Goal: Information Seeking & Learning: Learn about a topic

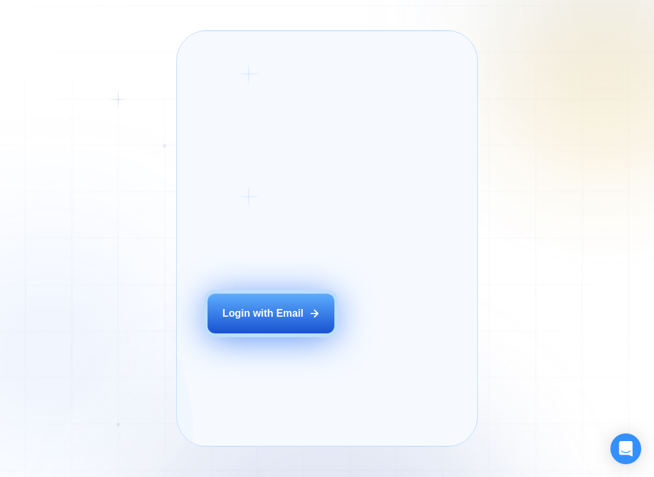
click at [282, 320] on div "Login with Email" at bounding box center [262, 313] width 81 height 14
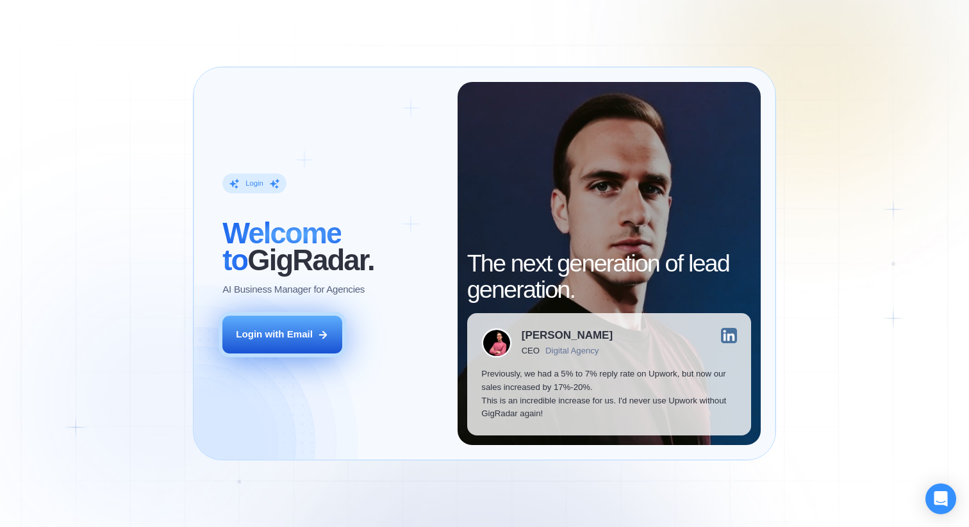
click at [300, 322] on button "Login with Email" at bounding box center [282, 335] width 120 height 38
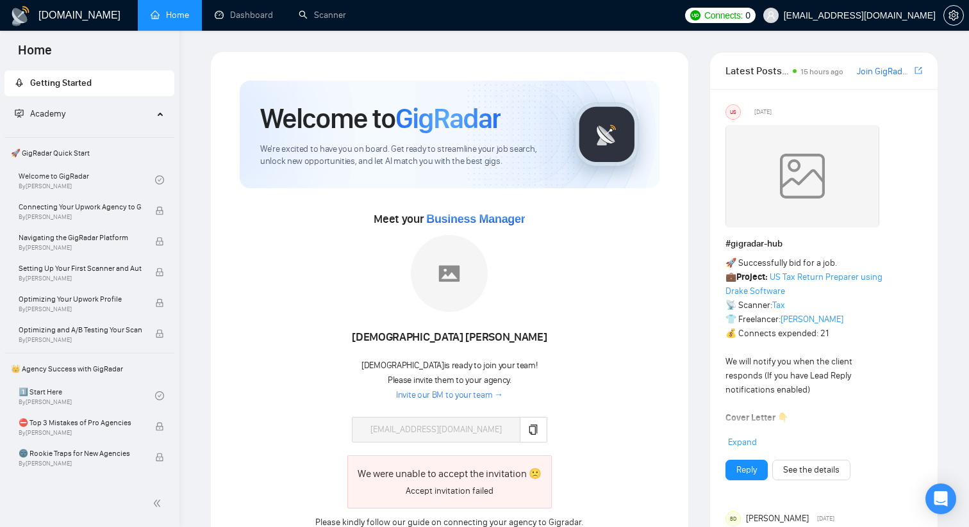
click at [134, 112] on span "Academy" at bounding box center [84, 114] width 138 height 26
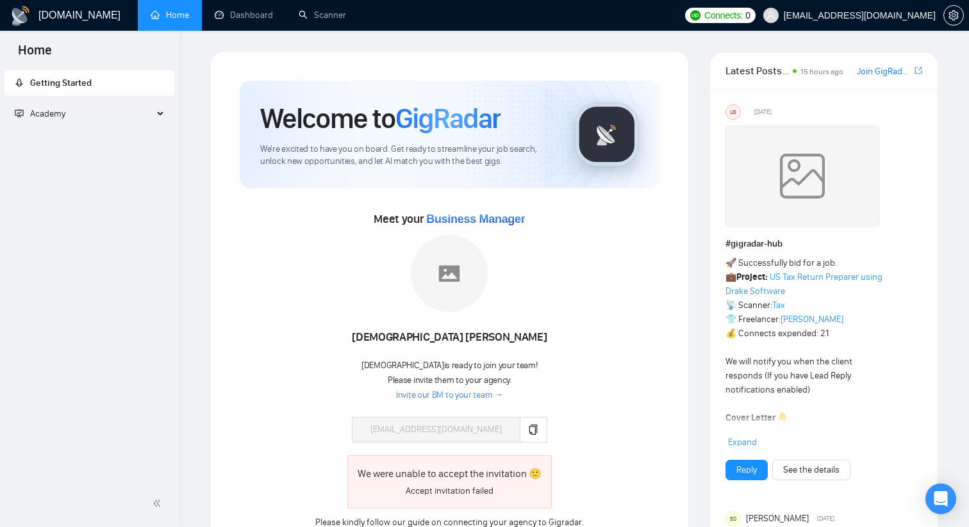
click at [134, 112] on span "Academy" at bounding box center [84, 114] width 138 height 26
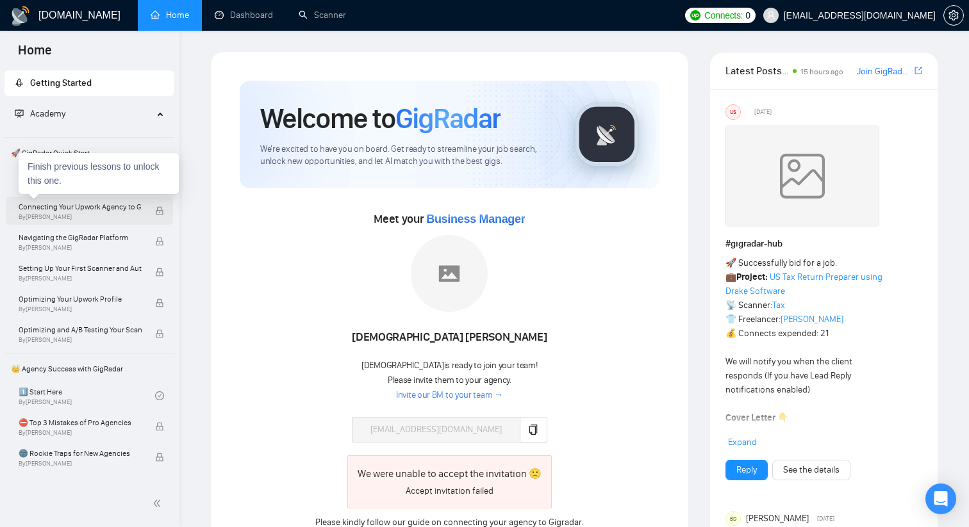
click at [107, 215] on span "By Vlad Timinsky" at bounding box center [80, 217] width 123 height 8
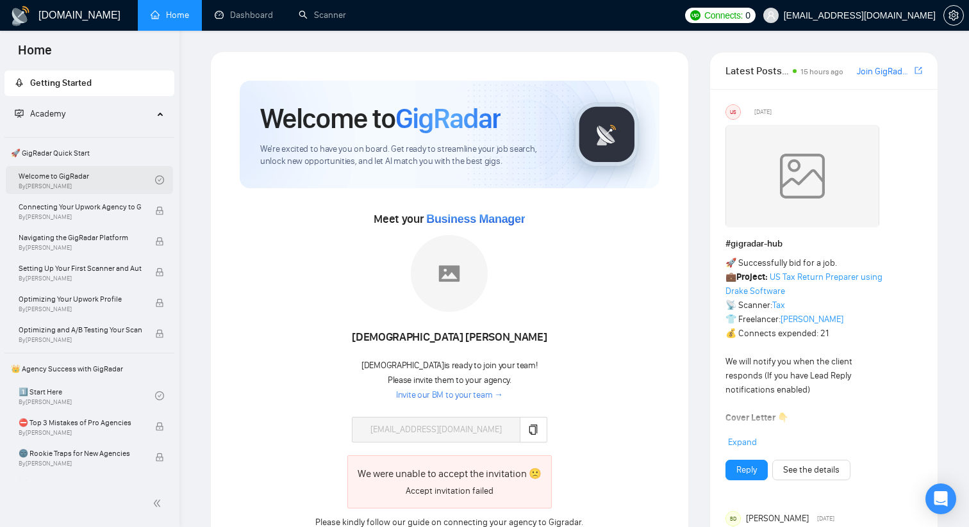
click at [32, 180] on link "Welcome to GigRadar By Vlad Timinsky" at bounding box center [87, 180] width 136 height 28
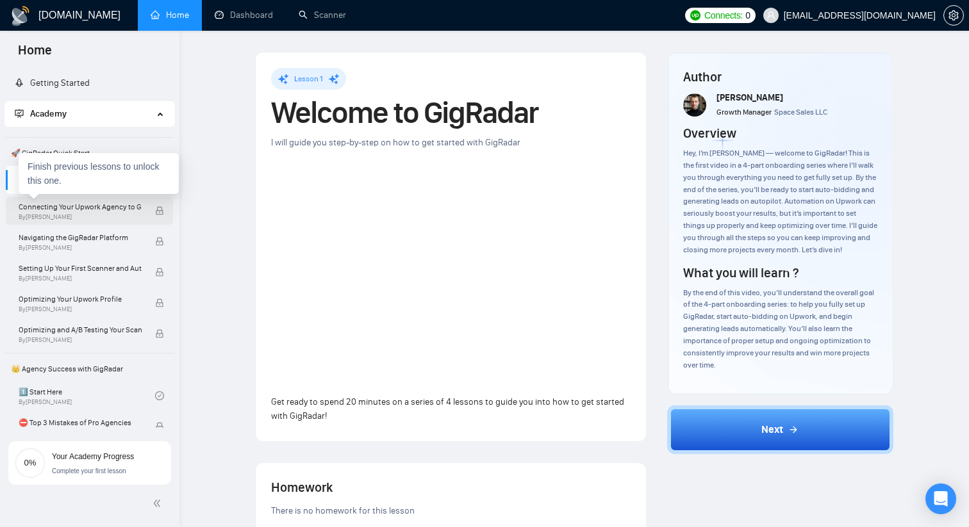
click at [92, 217] on span "By Vlad Timinsky" at bounding box center [80, 217] width 123 height 8
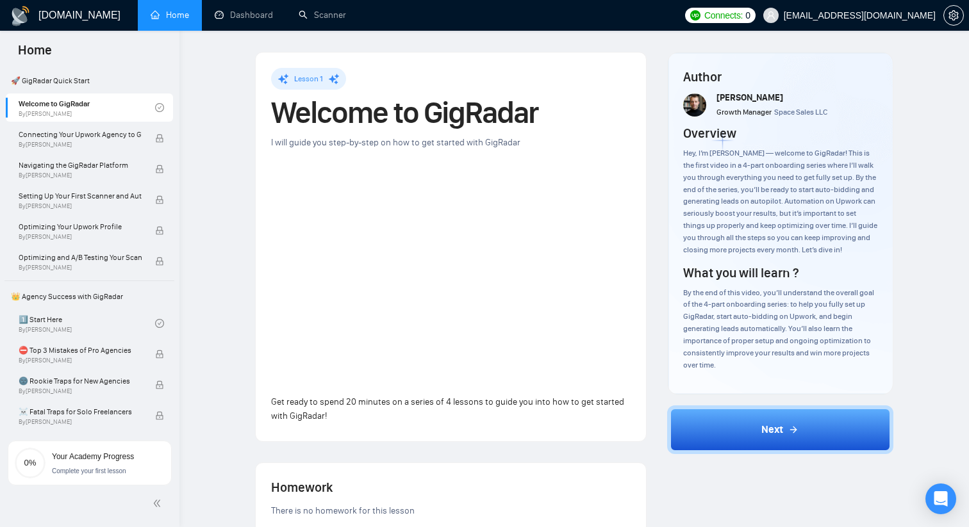
scroll to position [80, 0]
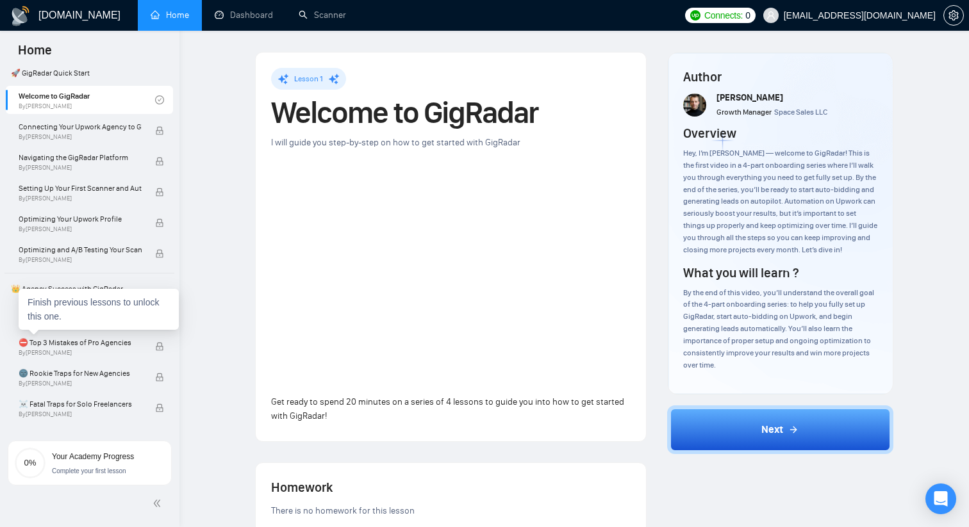
click at [92, 324] on div "Finish previous lessons to unlock this one." at bounding box center [99, 309] width 160 height 41
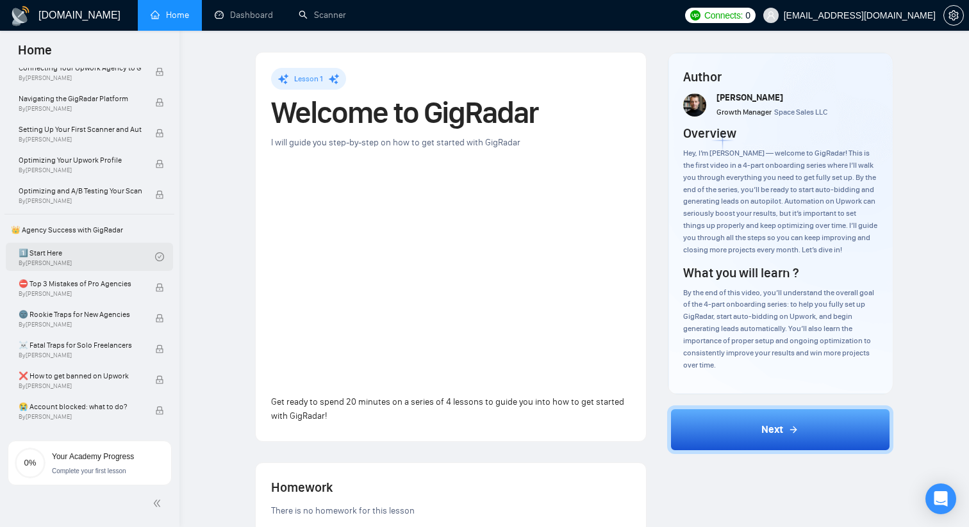
scroll to position [143, 0]
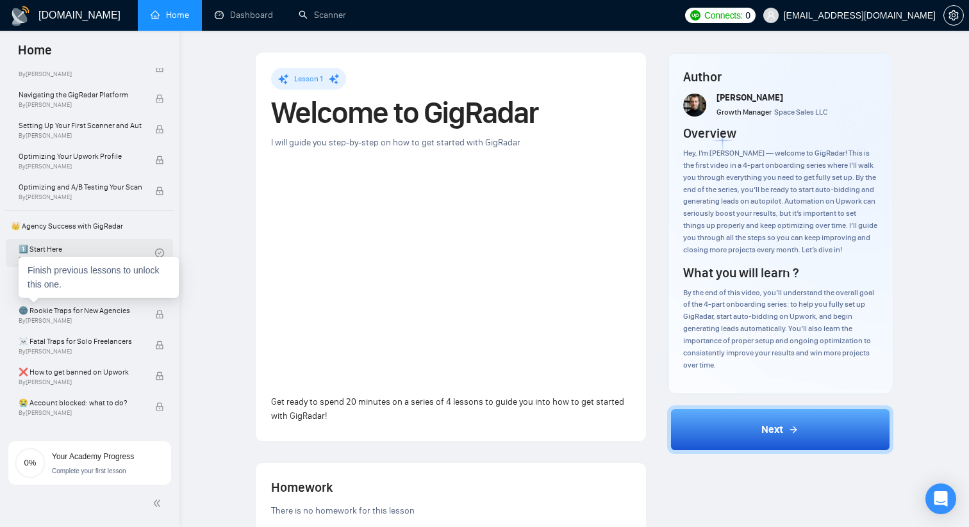
click at [89, 254] on link "1️⃣ Start Here By Vadym Ovcharenko" at bounding box center [87, 253] width 136 height 28
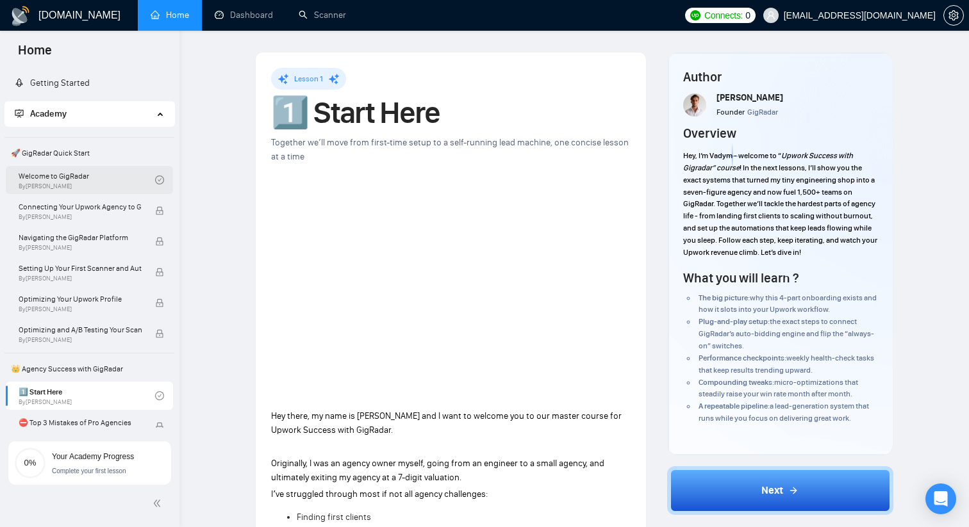
click at [86, 180] on link "Welcome to GigRadar By Vlad Timinsky" at bounding box center [87, 180] width 136 height 28
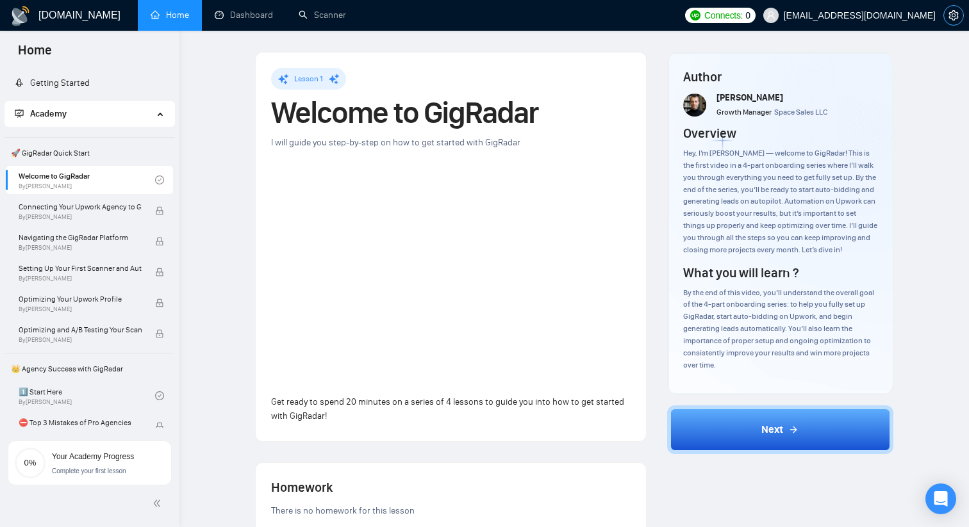
click at [654, 12] on span "setting" at bounding box center [953, 15] width 19 height 10
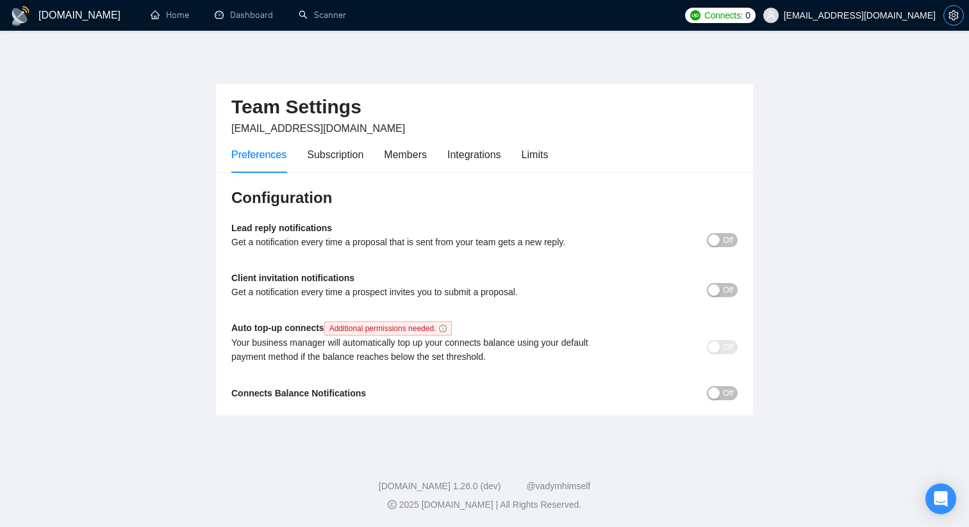
click at [654, 13] on span "setting" at bounding box center [953, 15] width 19 height 10
click at [75, 17] on h1 "GigRadar.io" at bounding box center [79, 15] width 82 height 31
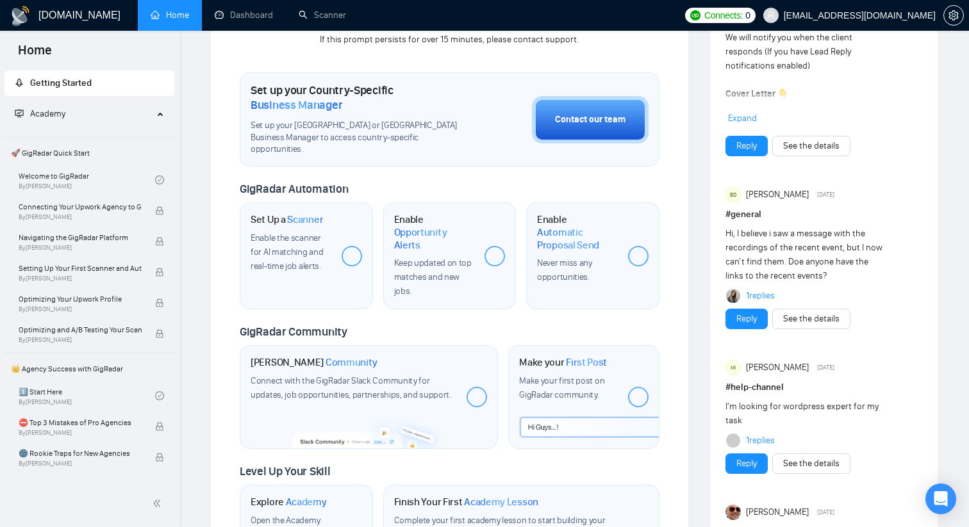
scroll to position [329, 0]
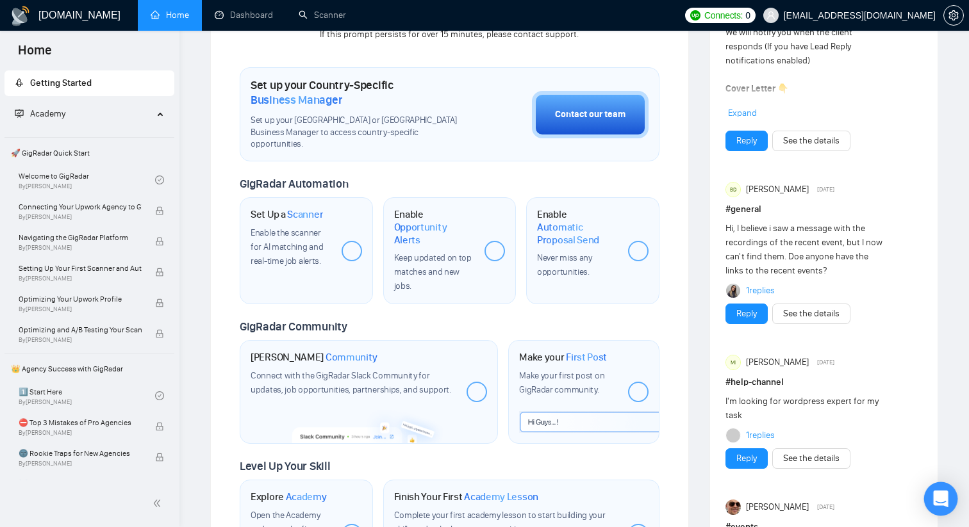
click at [654, 476] on icon "Open Intercom Messenger" at bounding box center [940, 499] width 15 height 17
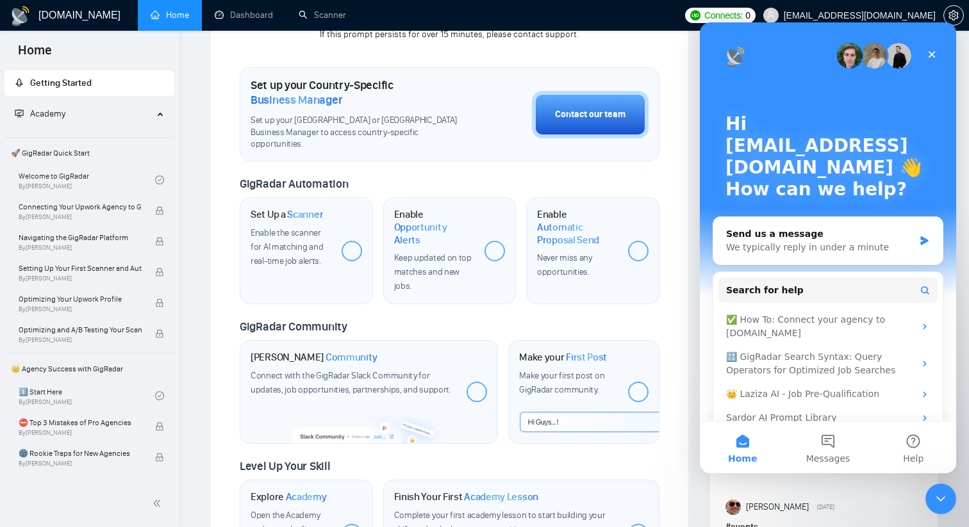
scroll to position [0, 0]
click at [654, 51] on icon "Close" at bounding box center [931, 54] width 10 height 10
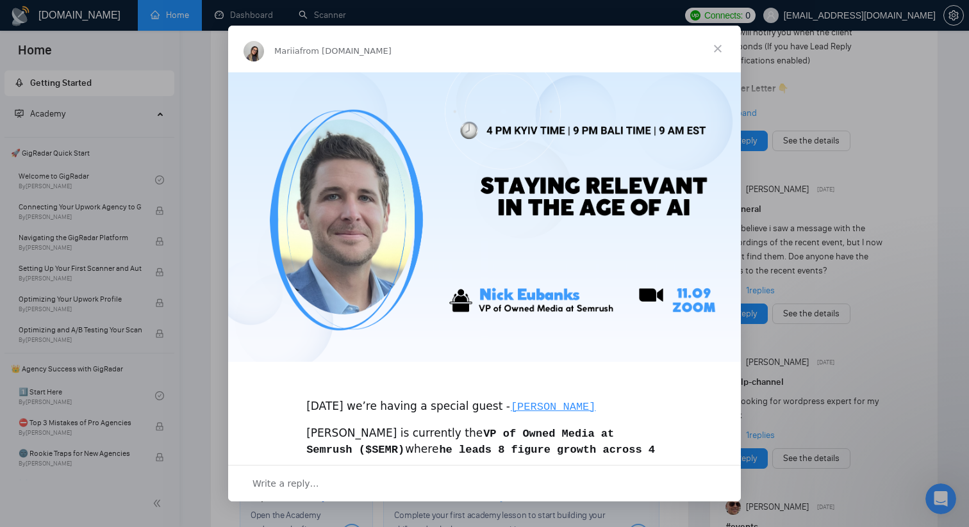
click at [654, 44] on span "Close" at bounding box center [718, 49] width 46 height 46
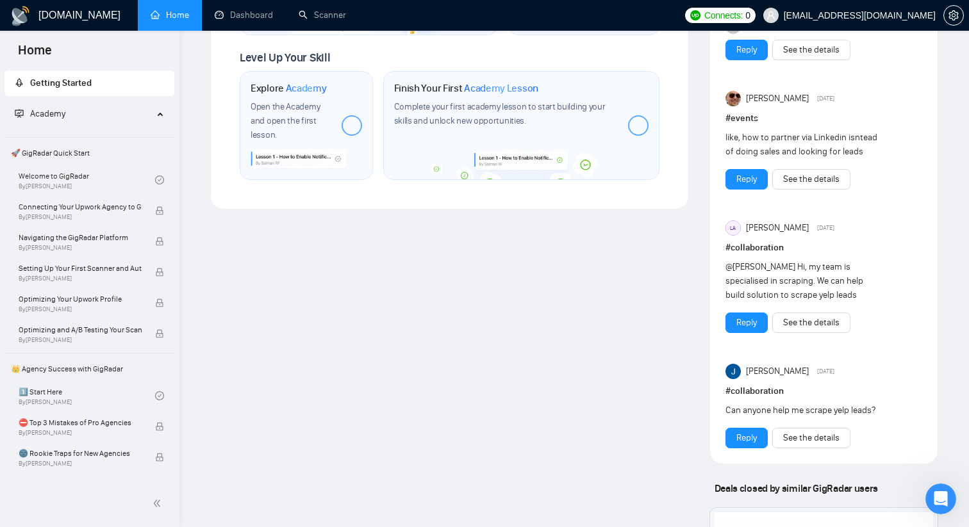
scroll to position [602, 0]
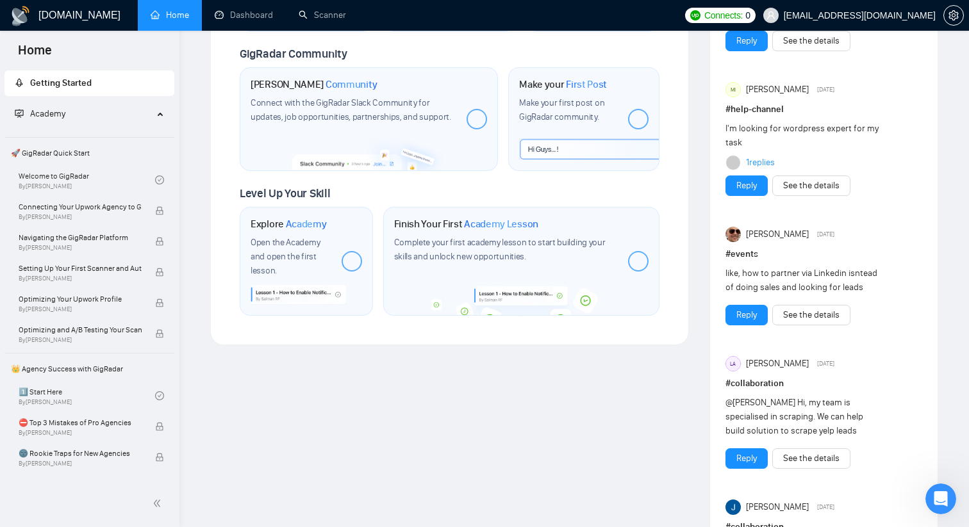
click at [376, 96] on div "Connect with the GigRadar Slack Community for updates, job opportunities, partn…" at bounding box center [354, 110] width 206 height 28
click at [334, 78] on span "Community" at bounding box center [351, 84] width 52 height 13
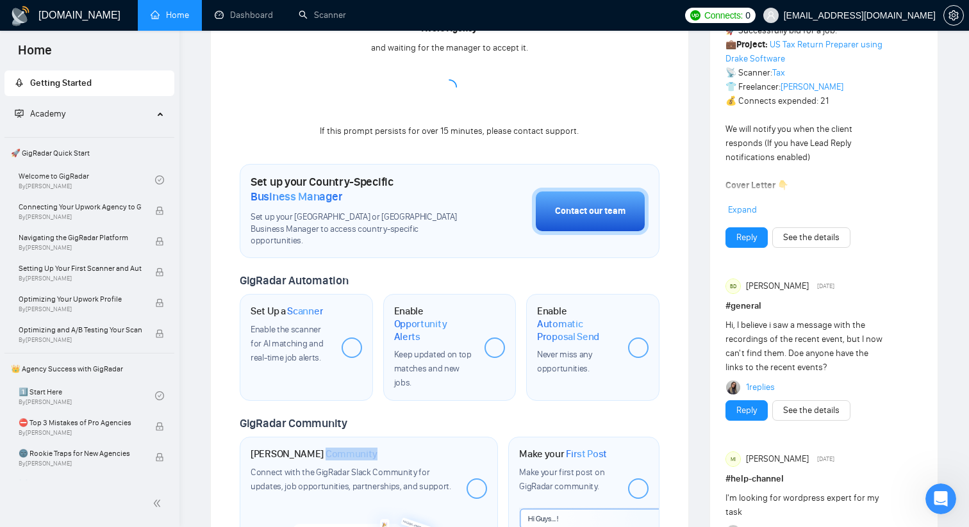
scroll to position [0, 0]
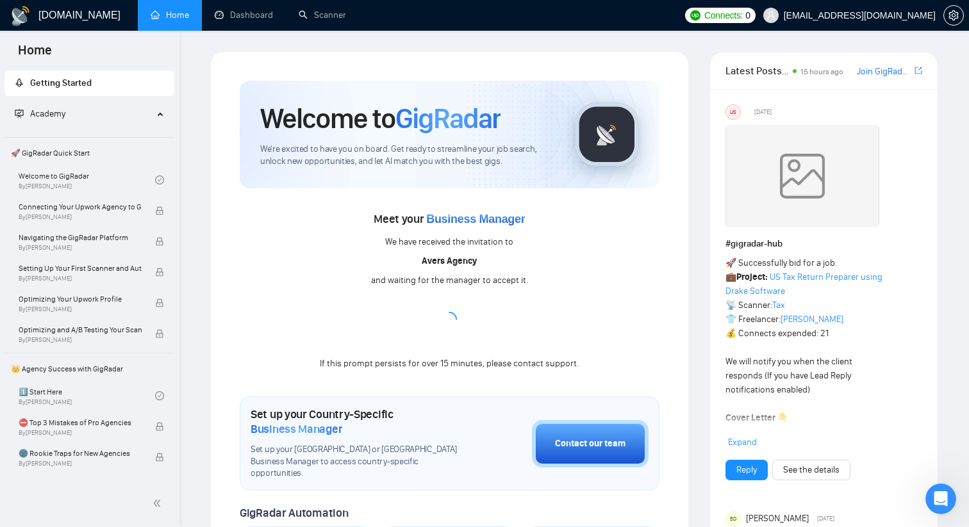
click at [654, 73] on link "Join GigRadar Slack Community" at bounding box center [884, 72] width 55 height 14
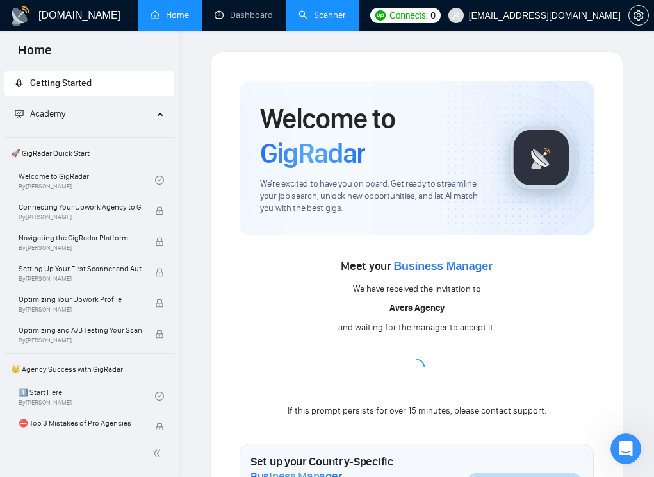
click at [318, 12] on link "Scanner" at bounding box center [322, 15] width 47 height 11
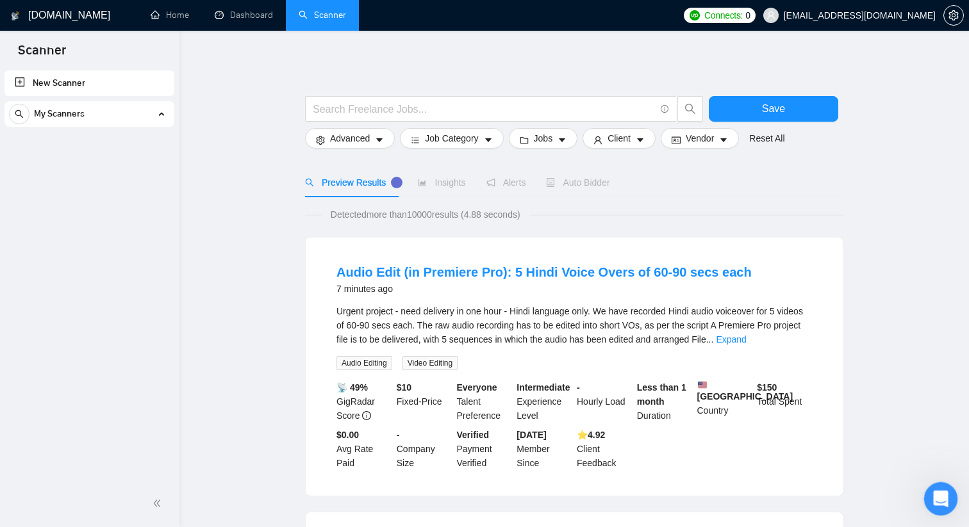
click at [654, 476] on icon "Open Intercom Messenger" at bounding box center [938, 497] width 21 height 21
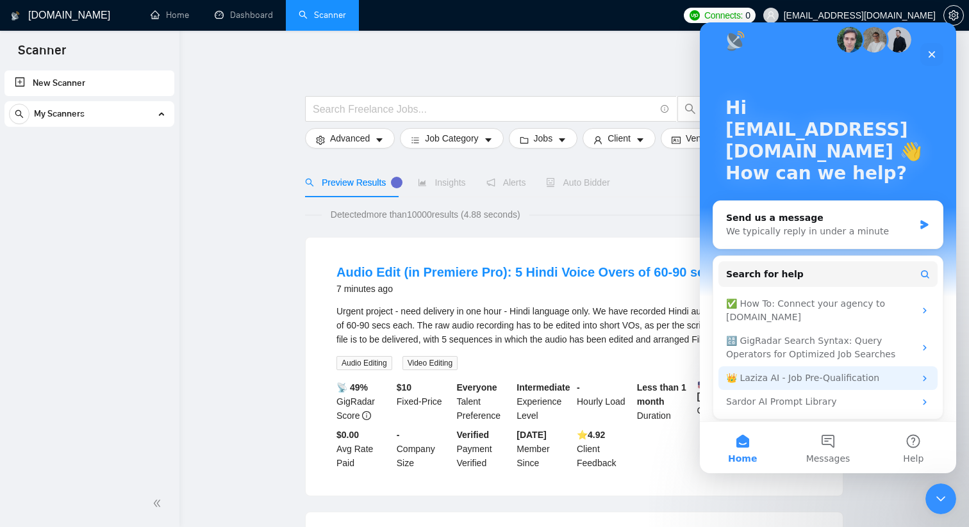
scroll to position [21, 0]
